Goal: Transaction & Acquisition: Purchase product/service

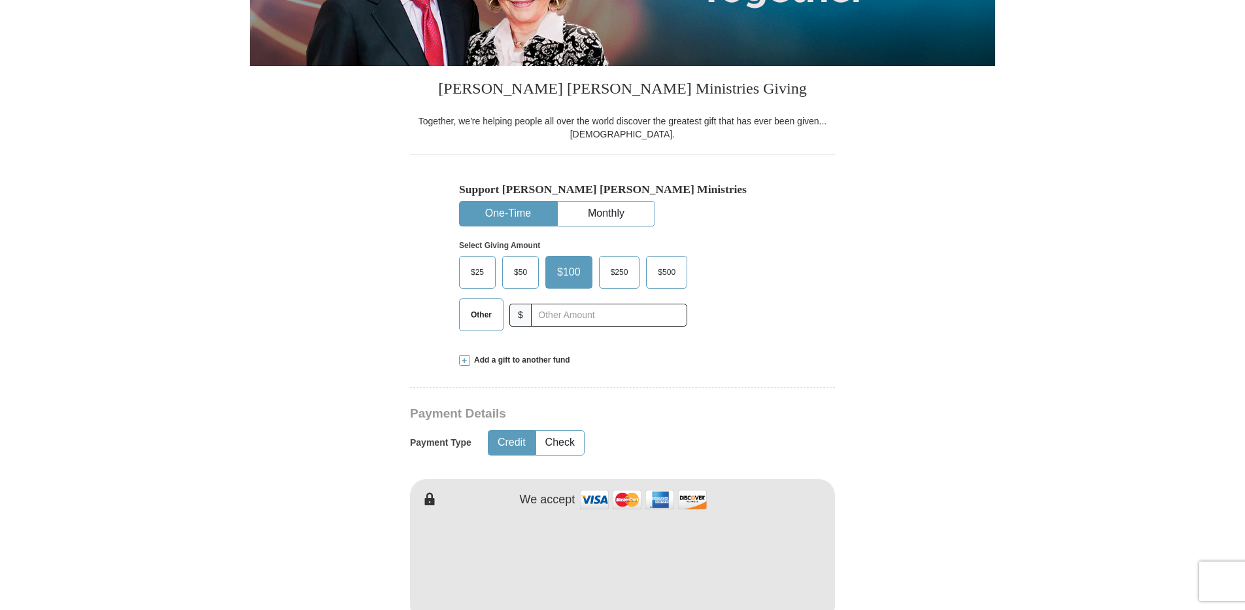
click at [506, 214] on button "One-Time" at bounding box center [508, 213] width 97 height 24
click at [472, 271] on span "$25" at bounding box center [477, 272] width 26 height 20
click at [0, 0] on input "$25" at bounding box center [0, 0] width 0 height 0
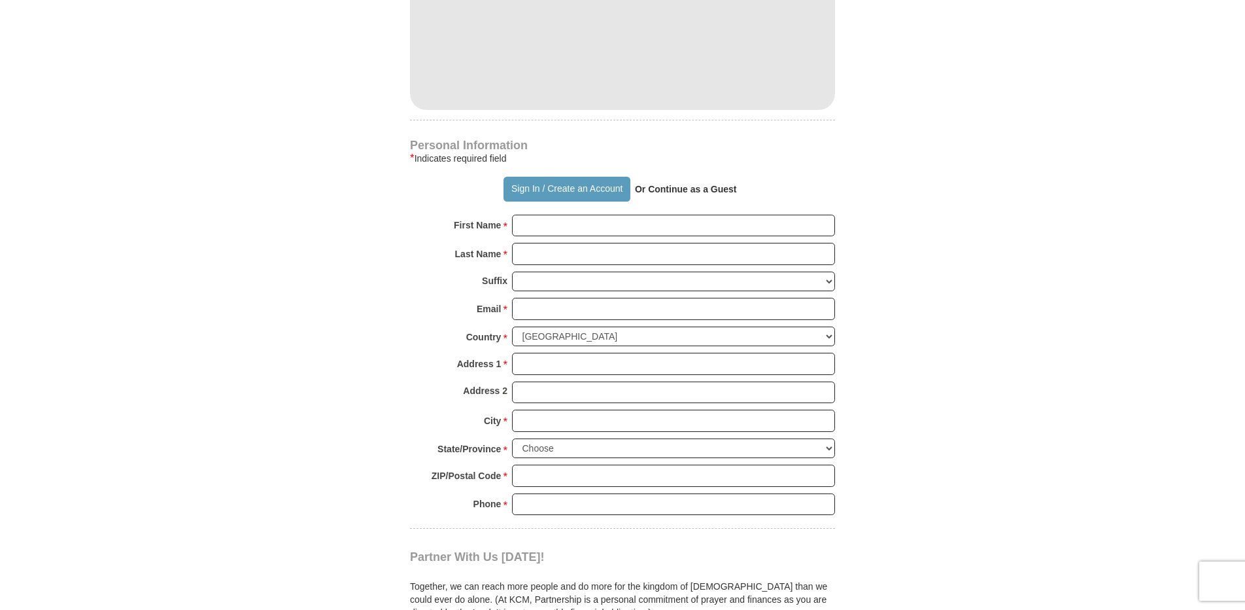
scroll to position [785, 0]
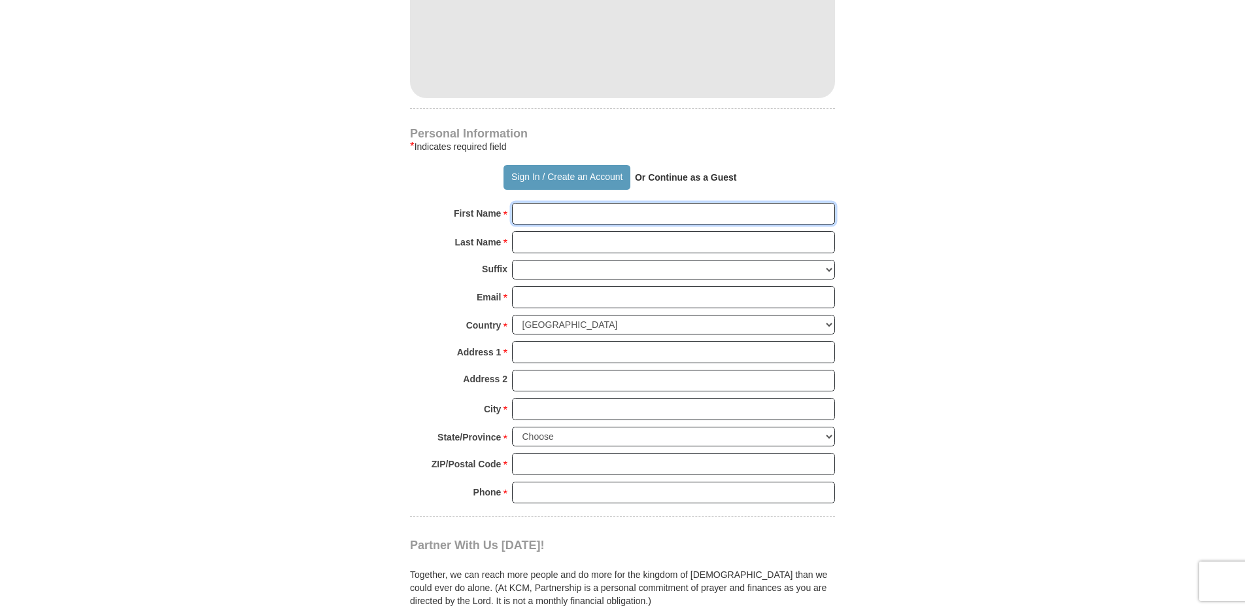
click at [528, 217] on input "First Name *" at bounding box center [673, 214] width 323 height 22
type input "[PERSON_NAME]"
type input "[EMAIL_ADDRESS][DOMAIN_NAME]"
type input "[STREET_ADDRESS]"
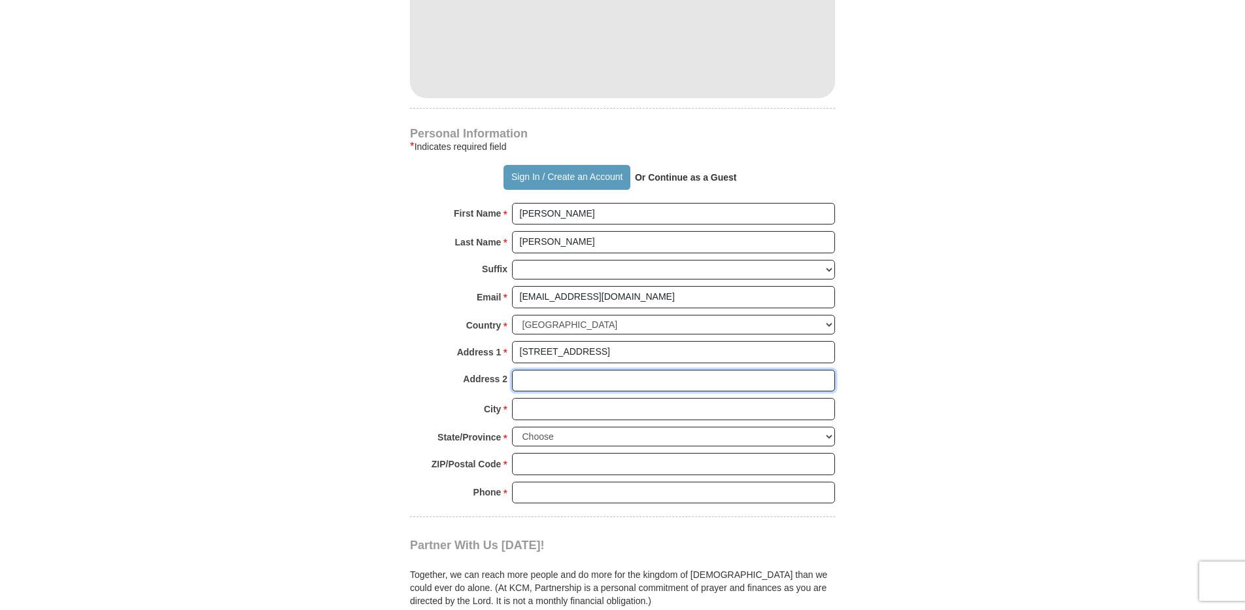
type input "Residence"
type input "[GEOGRAPHIC_DATA]"
select select "CA"
type input "92308"
type input "7602471839"
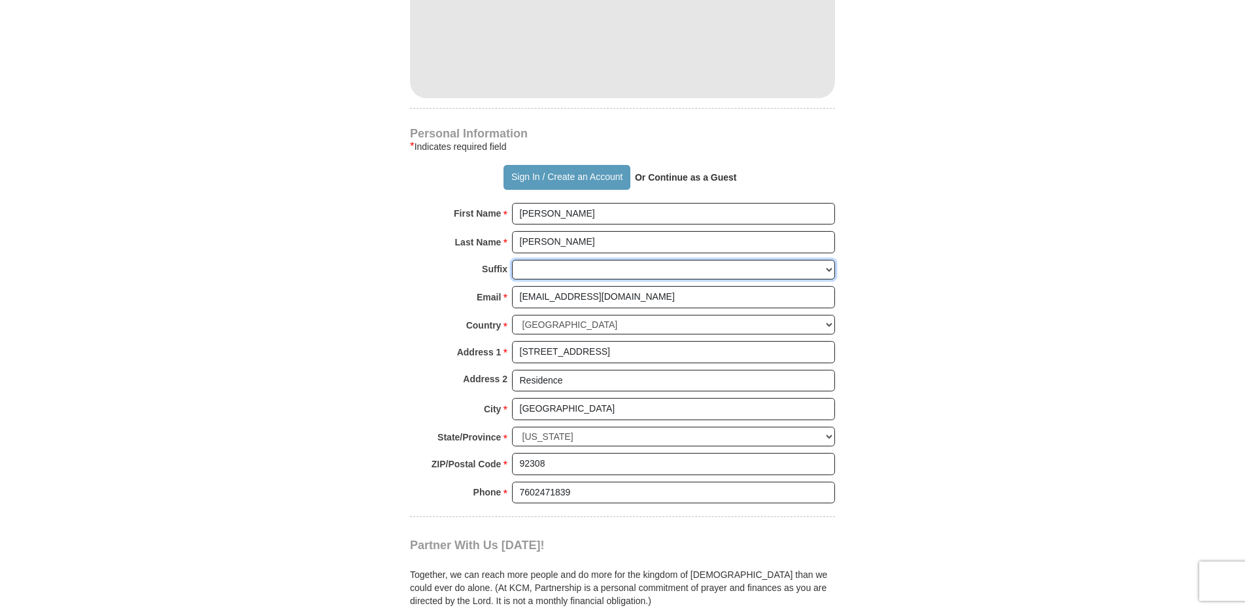
drag, startPoint x: 527, startPoint y: 273, endPoint x: 581, endPoint y: 271, distance: 53.7
click at [527, 273] on select "[PERSON_NAME] I II III IV V VI" at bounding box center [673, 270] width 323 height 20
select select "Sr"
click at [512, 260] on select "[PERSON_NAME] I II III IV V VI" at bounding box center [673, 270] width 323 height 20
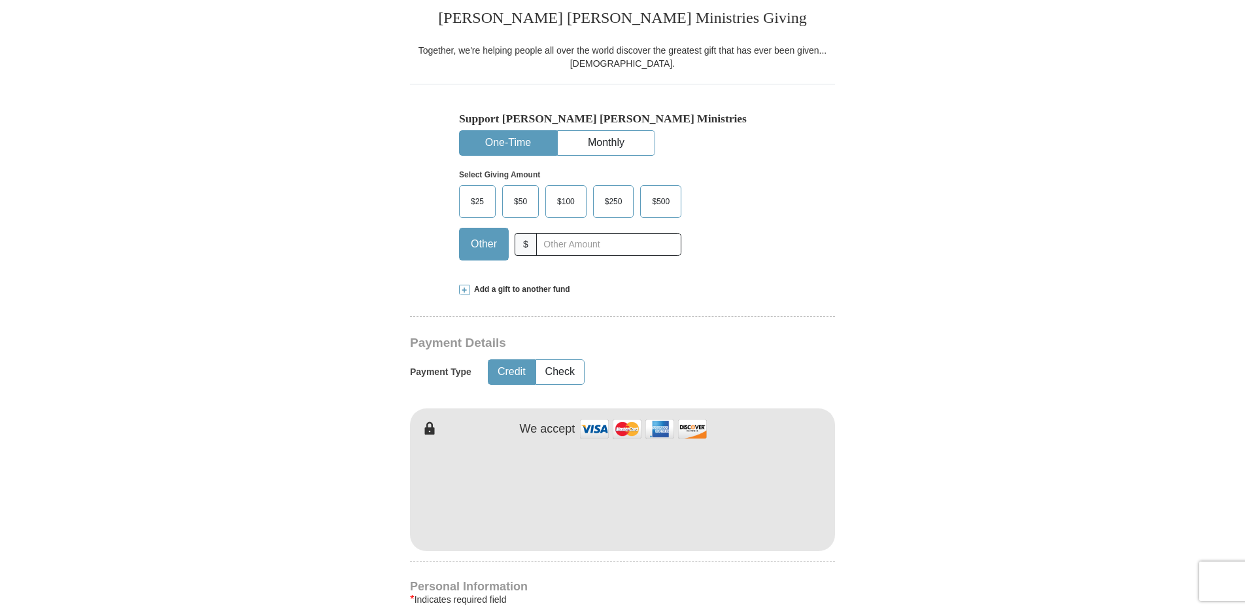
scroll to position [327, 0]
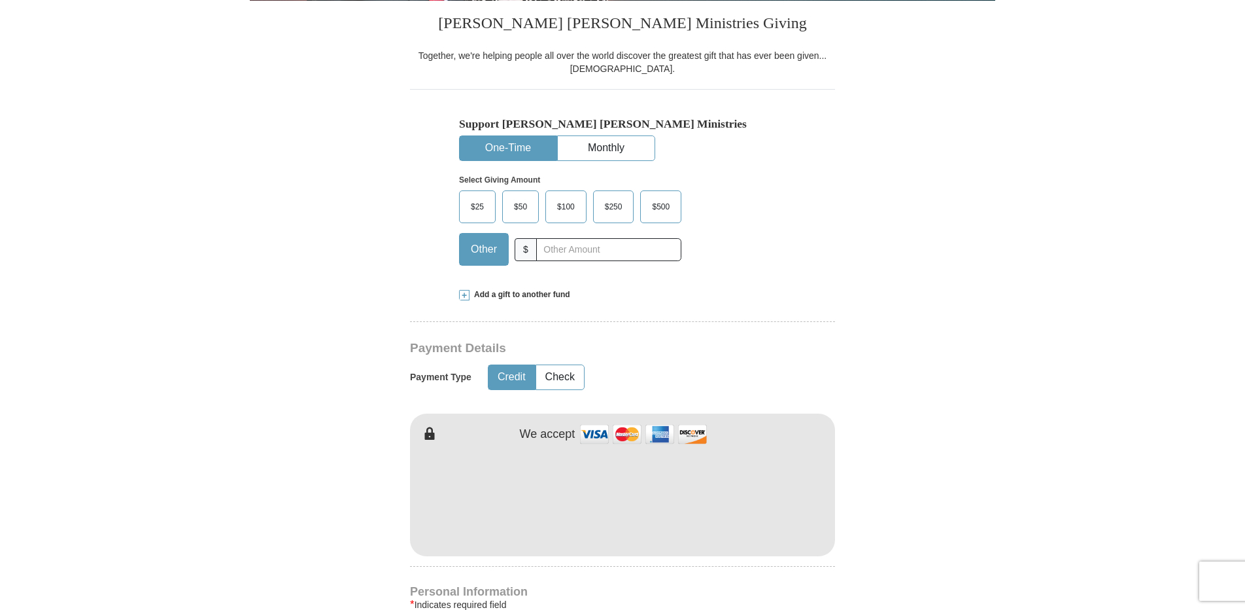
click at [479, 209] on span "$25" at bounding box center [477, 207] width 26 height 20
click at [0, 0] on input "$25" at bounding box center [0, 0] width 0 height 0
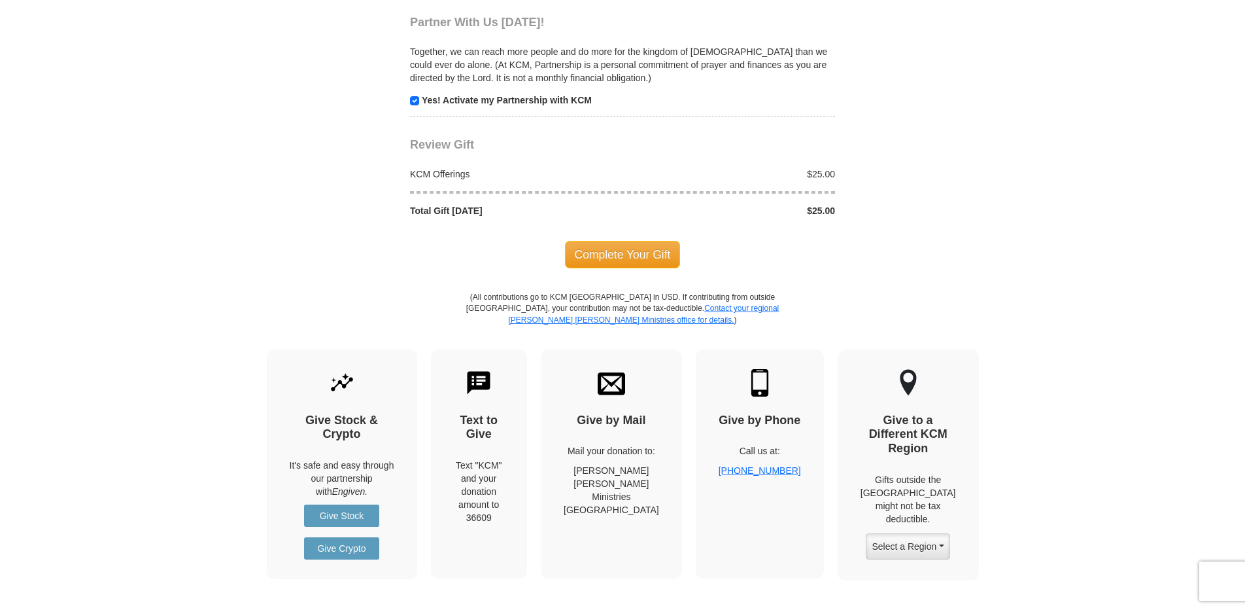
scroll to position [1308, 0]
click at [642, 258] on span "Complete Your Gift" at bounding box center [623, 253] width 116 height 27
